Goal: Task Accomplishment & Management: Complete application form

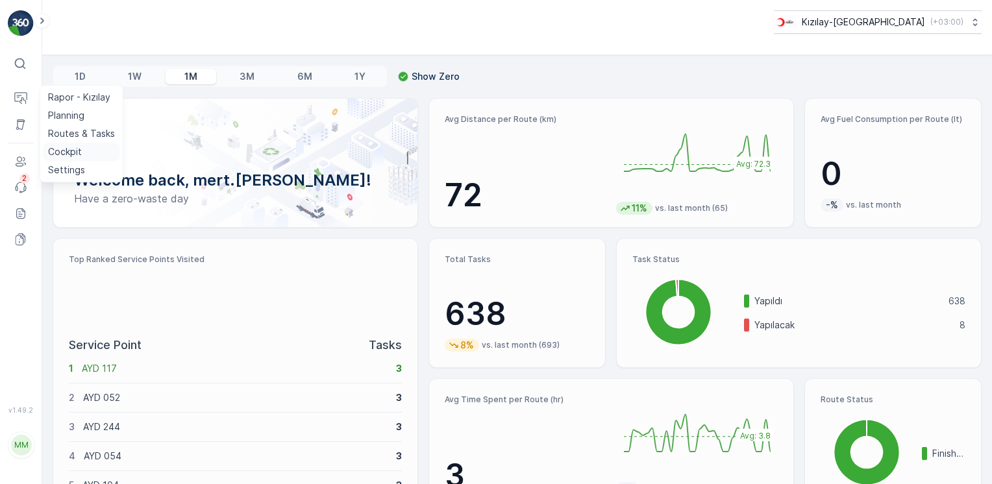
click at [67, 145] on p "Cockpit" at bounding box center [65, 151] width 34 height 13
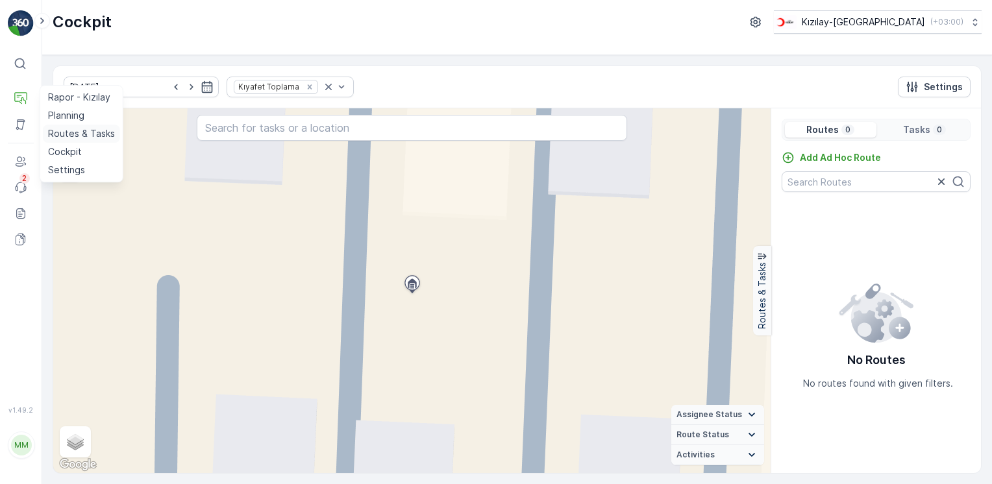
click at [96, 131] on p "Routes & Tasks" at bounding box center [81, 133] width 67 height 13
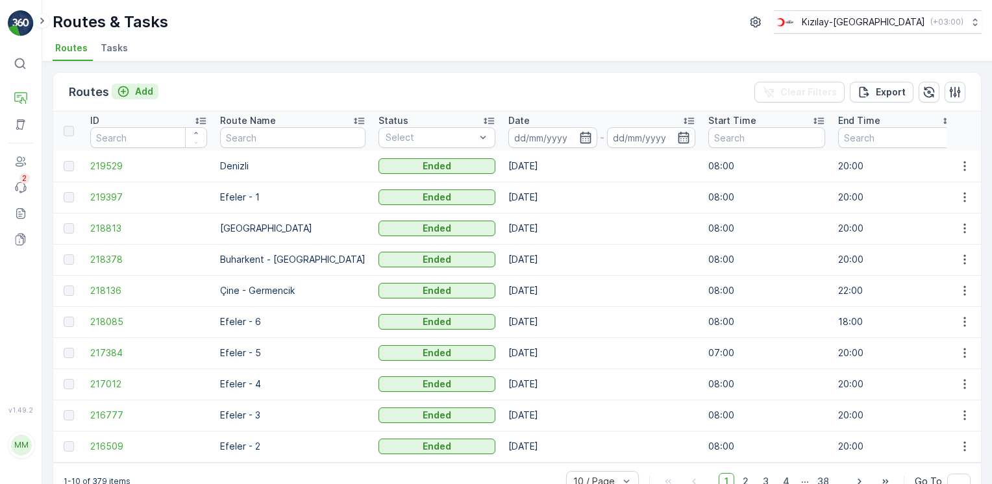
click at [148, 92] on p "Add" at bounding box center [144, 91] width 18 height 13
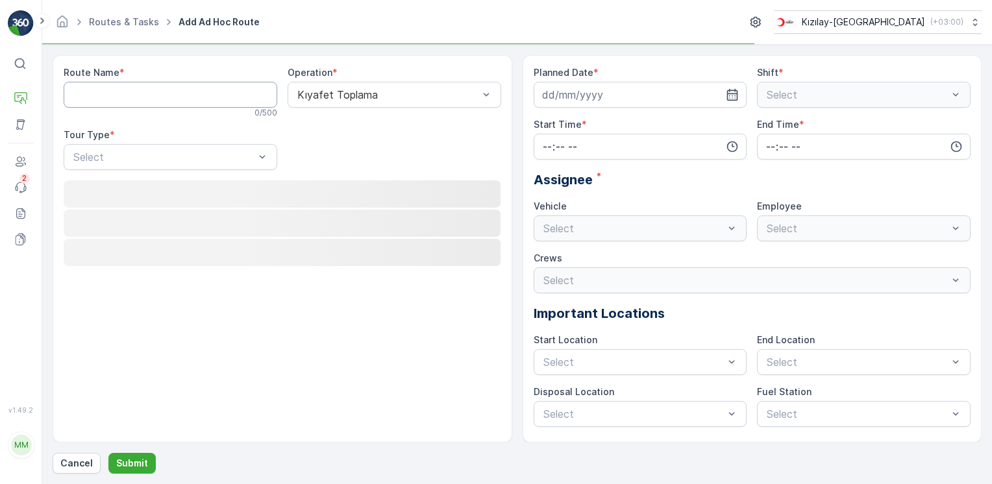
click at [150, 92] on Name "Route Name" at bounding box center [171, 95] width 214 height 26
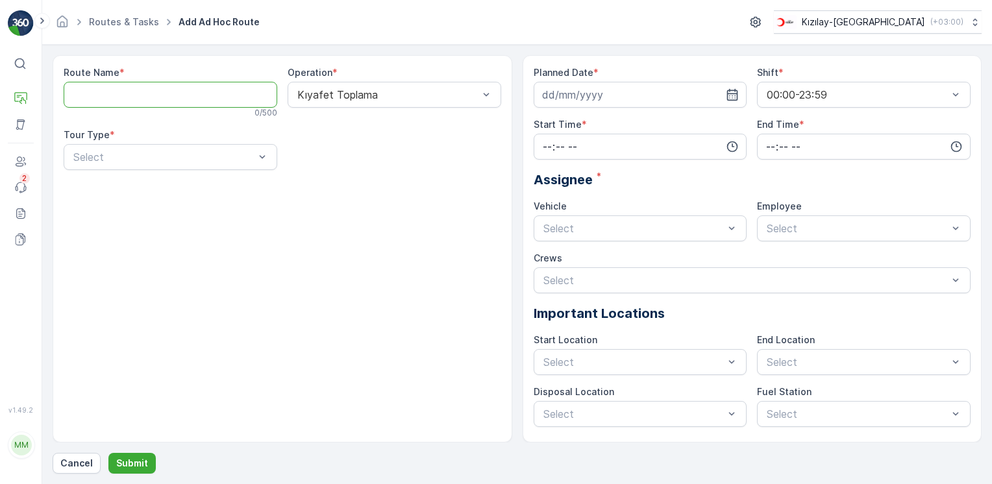
click at [156, 95] on Name "Route Name" at bounding box center [171, 95] width 214 height 26
type Name "Efeler"
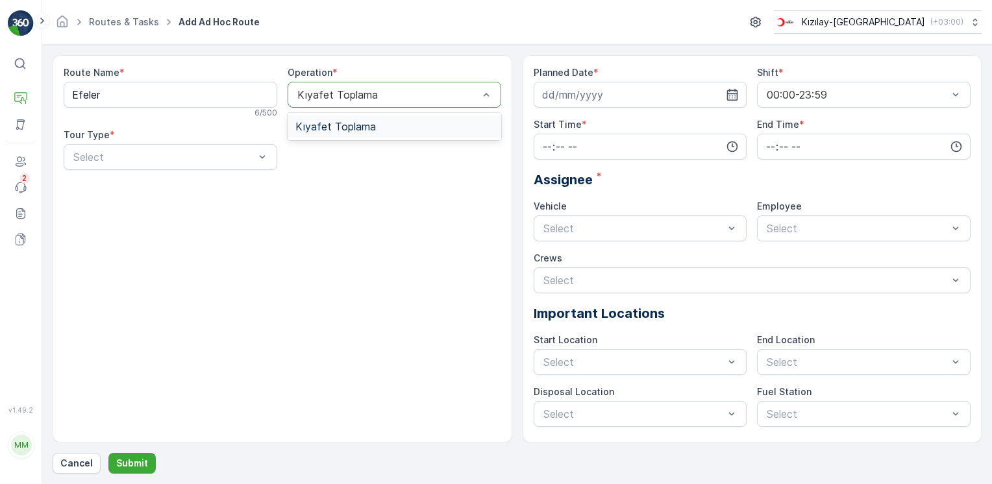
drag, startPoint x: 366, startPoint y: 122, endPoint x: 257, endPoint y: 129, distance: 109.2
click at [365, 123] on span "Kıyafet Toplama" at bounding box center [335, 127] width 80 height 12
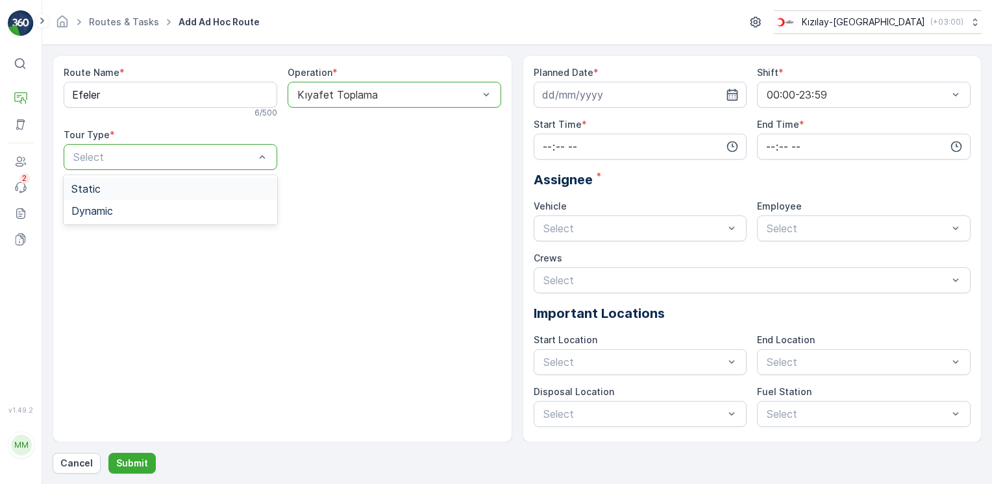
click at [199, 147] on div "Select" at bounding box center [171, 157] width 214 height 26
click at [104, 188] on div "Static" at bounding box center [170, 189] width 198 height 12
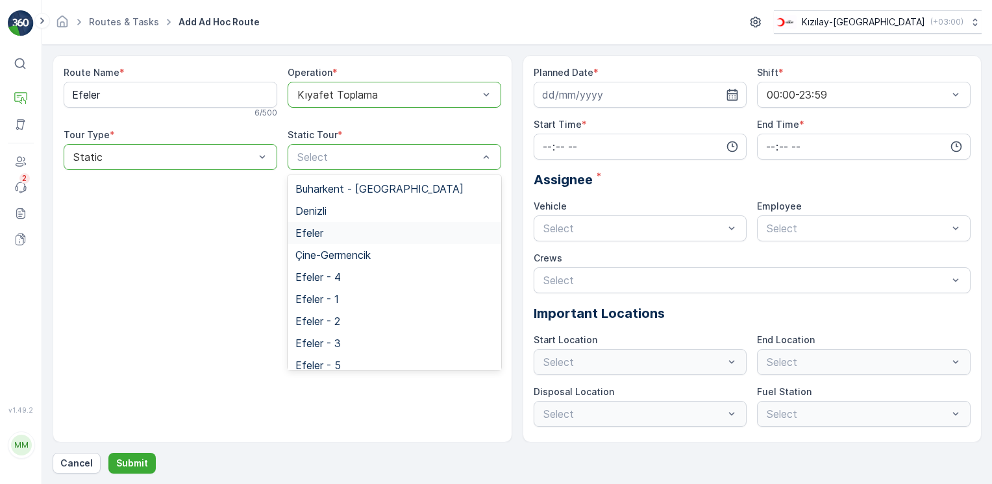
click at [339, 226] on div "Efeler" at bounding box center [395, 233] width 214 height 22
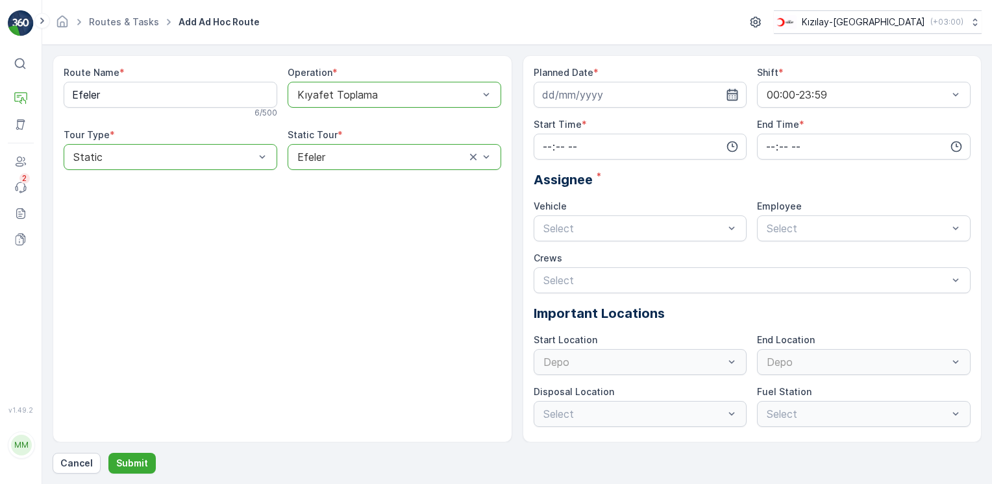
click at [731, 99] on icon "button" at bounding box center [732, 95] width 11 height 12
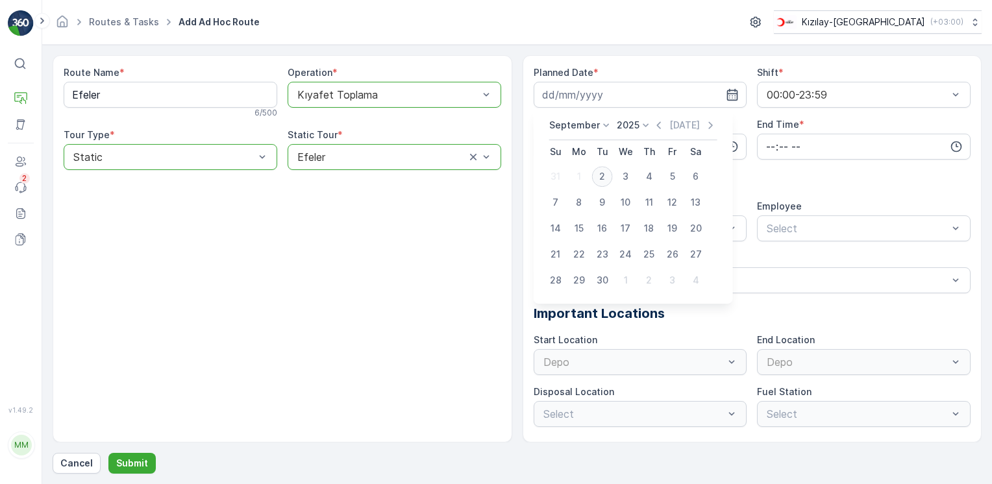
click at [607, 180] on div "2" at bounding box center [602, 176] width 21 height 21
type input "[DATE]"
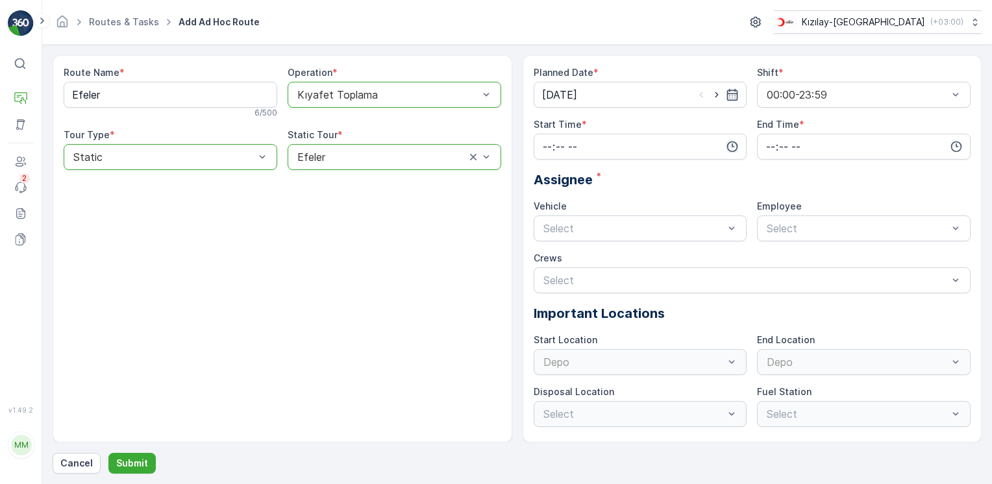
click at [731, 149] on icon "button" at bounding box center [732, 146] width 13 height 13
click at [552, 248] on span "08" at bounding box center [547, 251] width 12 height 13
type input "08:00"
click at [958, 150] on icon "button" at bounding box center [956, 146] width 11 height 11
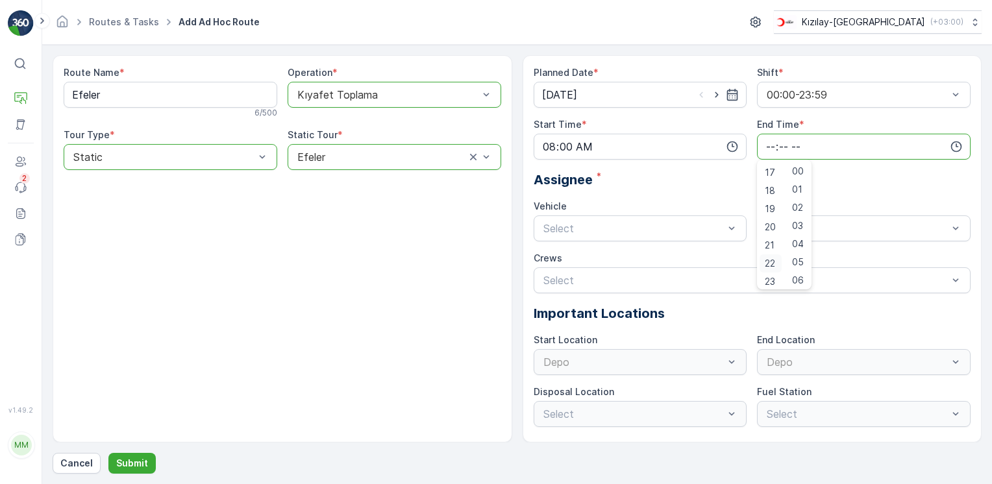
scroll to position [312, 0]
click at [774, 230] on div "20" at bounding box center [770, 223] width 22 height 18
type input "20:00"
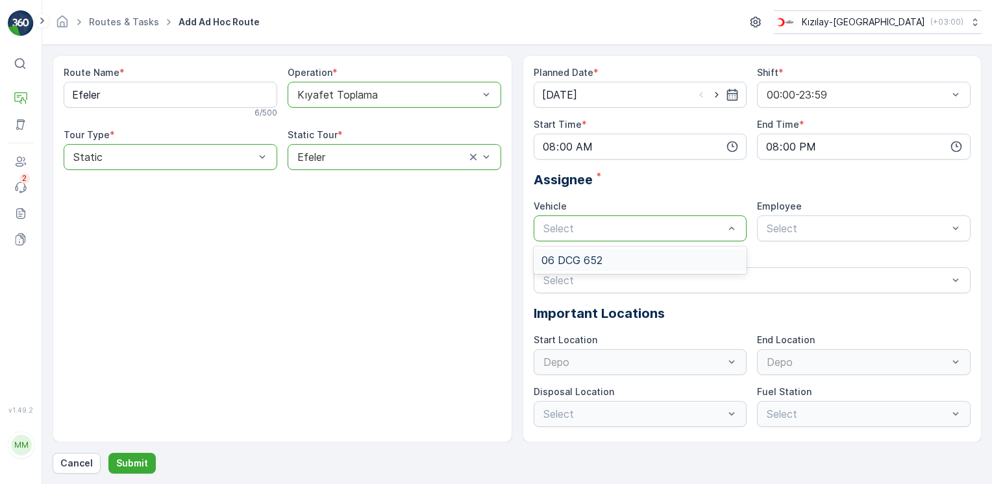
click at [580, 260] on span "06 DCG 652" at bounding box center [571, 260] width 61 height 12
click at [865, 238] on div "Select" at bounding box center [864, 228] width 214 height 26
click at [820, 256] on div "06CTG514" at bounding box center [864, 260] width 198 height 12
click at [709, 265] on div "Crews Select" at bounding box center [752, 273] width 437 height 42
click at [641, 354] on div "Depo" at bounding box center [641, 362] width 214 height 26
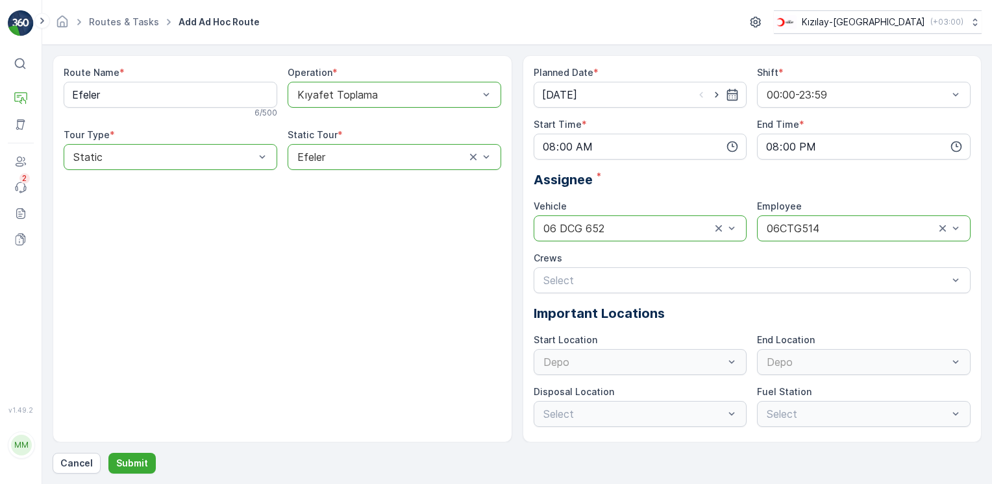
drag, startPoint x: 600, startPoint y: 266, endPoint x: 592, endPoint y: 265, distance: 8.5
click at [600, 265] on div "Crews Select" at bounding box center [752, 273] width 437 height 42
click at [557, 271] on div "Select" at bounding box center [752, 280] width 437 height 26
click at [440, 277] on div "Route Name * Efeler 6 / 500 Operation * option Kıyafet Toplama, selected. Kıyaf…" at bounding box center [283, 248] width 460 height 387
click at [127, 458] on p "Submit" at bounding box center [132, 463] width 32 height 13
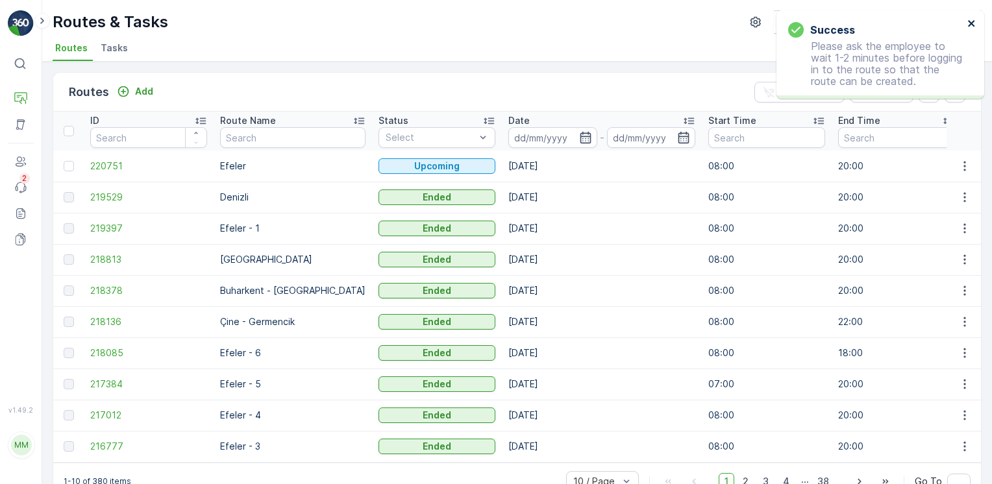
click at [970, 27] on icon "close" at bounding box center [971, 23] width 9 height 10
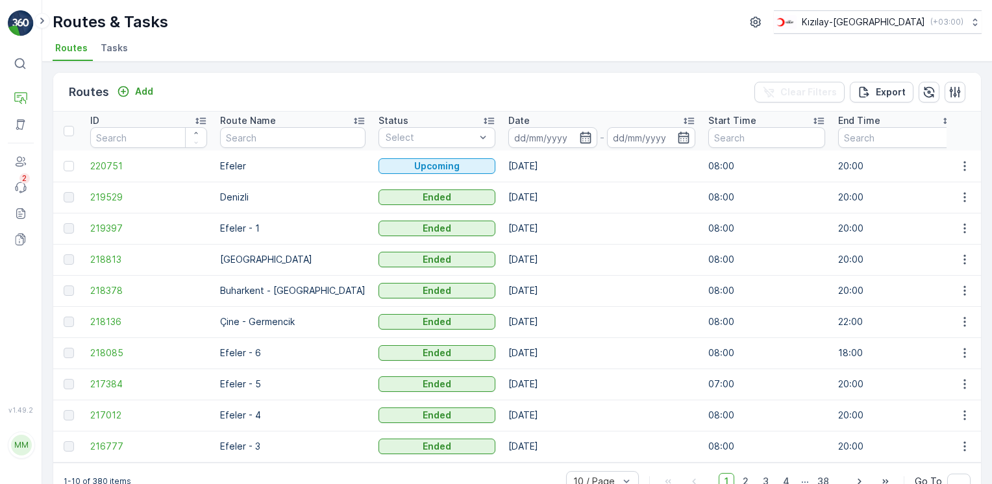
click at [956, 156] on td at bounding box center [963, 166] width 35 height 31
click at [962, 162] on icon "button" at bounding box center [964, 166] width 13 height 13
click at [964, 161] on icon "button" at bounding box center [964, 166] width 13 height 13
click at [926, 202] on span "View Route Tracking" at bounding box center [941, 202] width 90 height 13
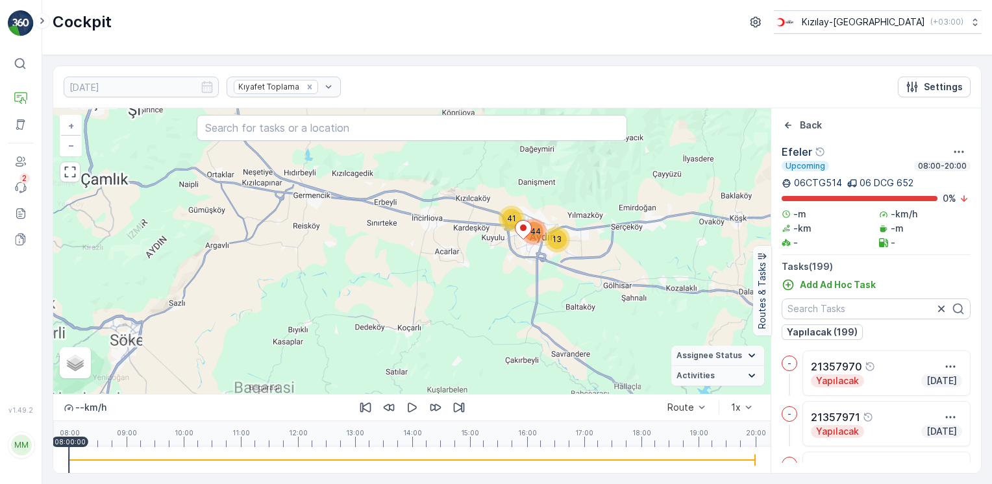
drag, startPoint x: 496, startPoint y: 219, endPoint x: 472, endPoint y: 272, distance: 57.8
click at [472, 272] on div "13 41 144 + − Satellite Roadmap Terrain Hybrid Leaflet Assignee Status On The M…" at bounding box center [411, 251] width 717 height 286
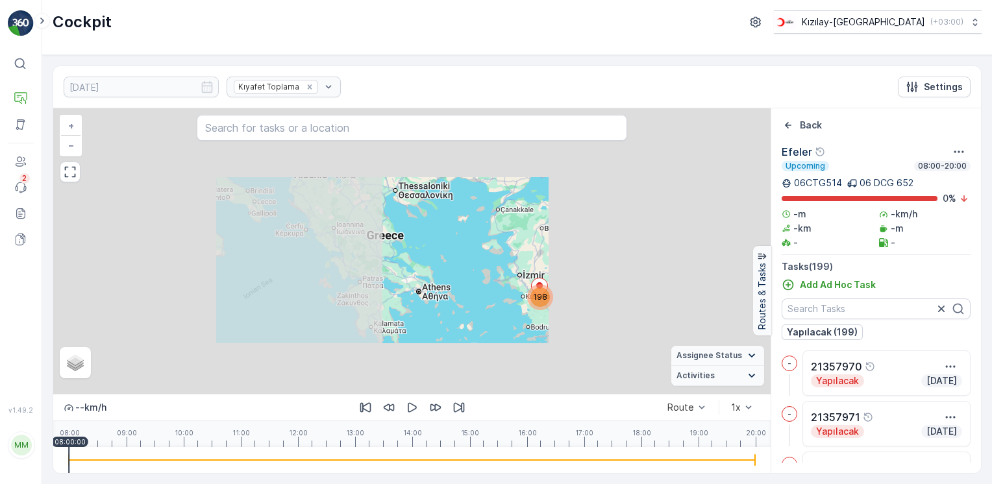
click at [31, 31] on img at bounding box center [21, 23] width 26 height 26
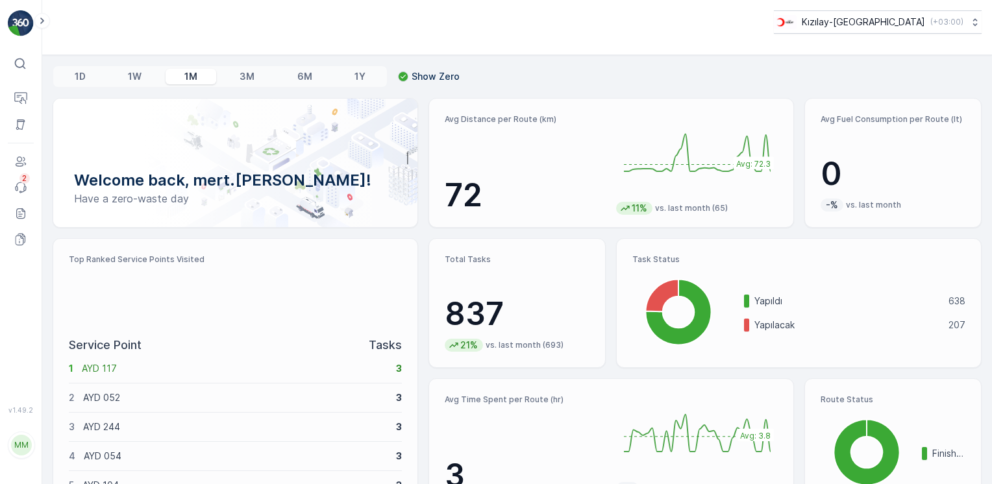
click at [22, 29] on img at bounding box center [21, 23] width 26 height 26
